Goal: Navigation & Orientation: Find specific page/section

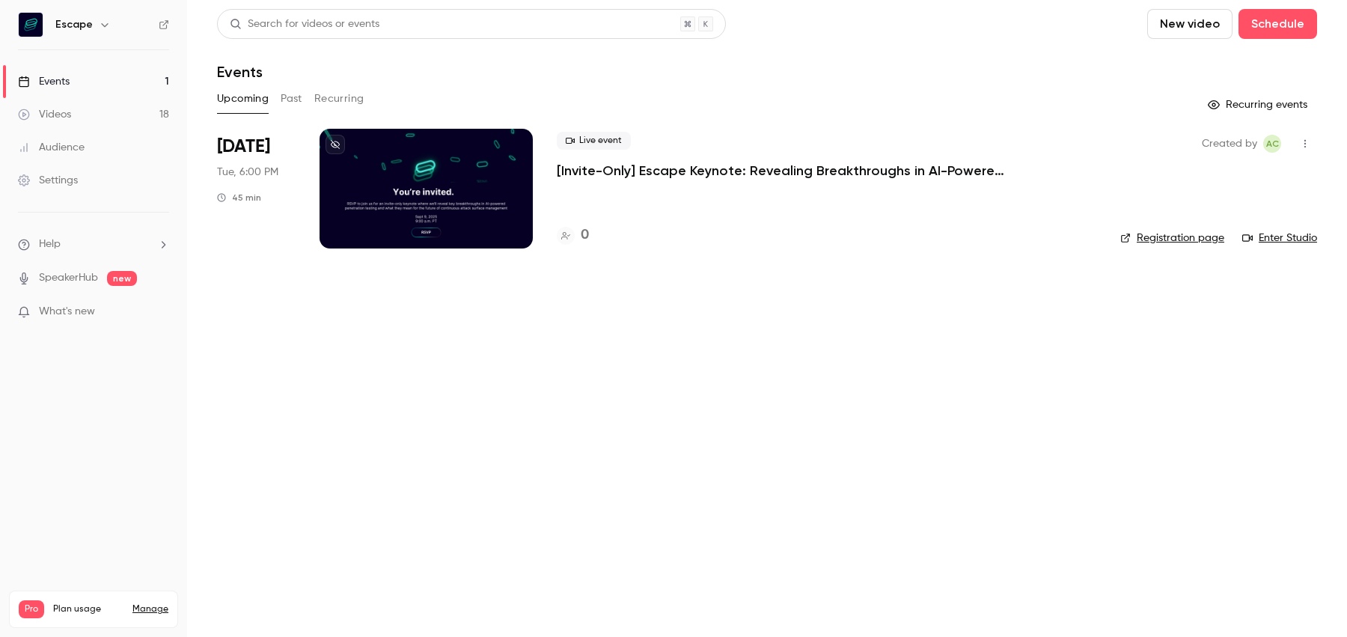
click at [102, 121] on link "Videos 18" at bounding box center [93, 114] width 187 height 33
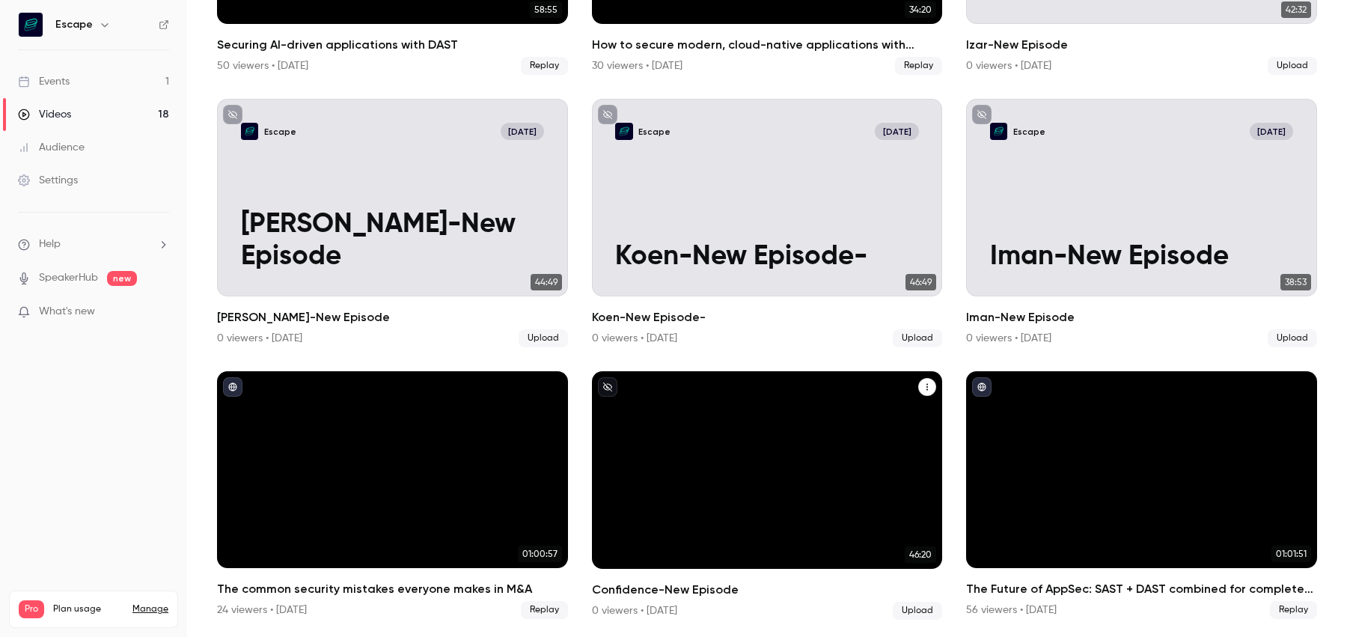
scroll to position [1118, 0]
